Goal: Navigation & Orientation: Go to known website

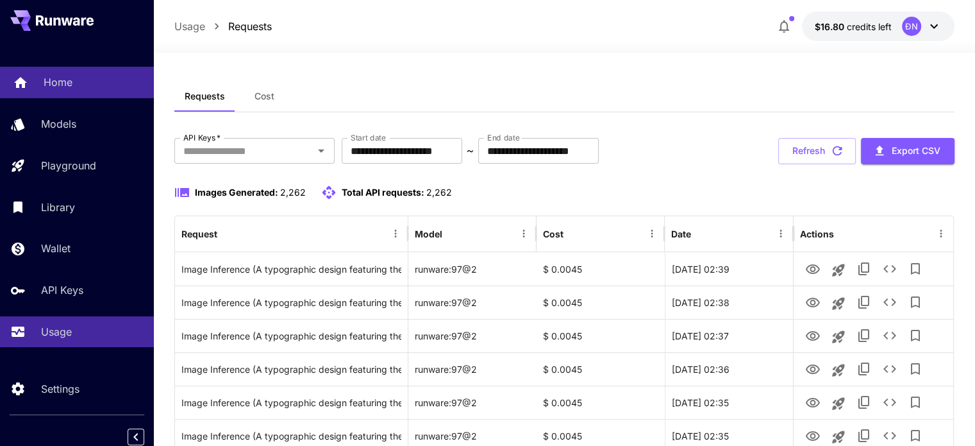
click at [63, 89] on p "Home" at bounding box center [58, 81] width 29 height 15
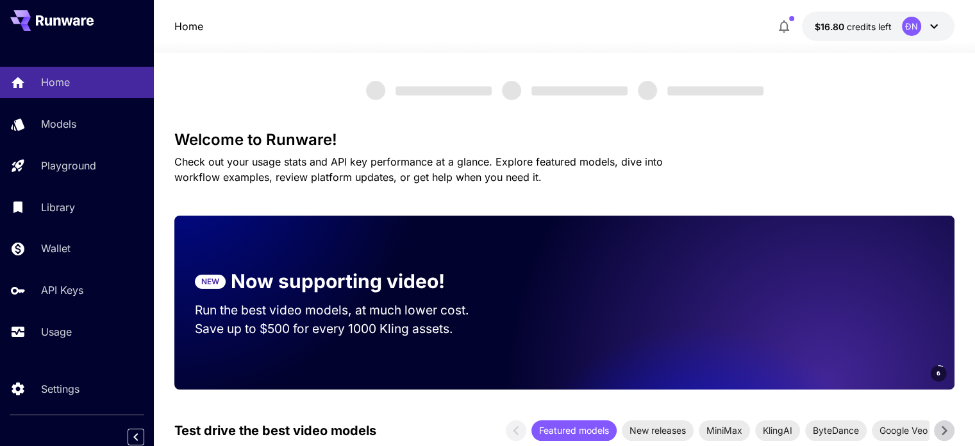
scroll to position [156, 0]
